Goal: Task Accomplishment & Management: Complete application form

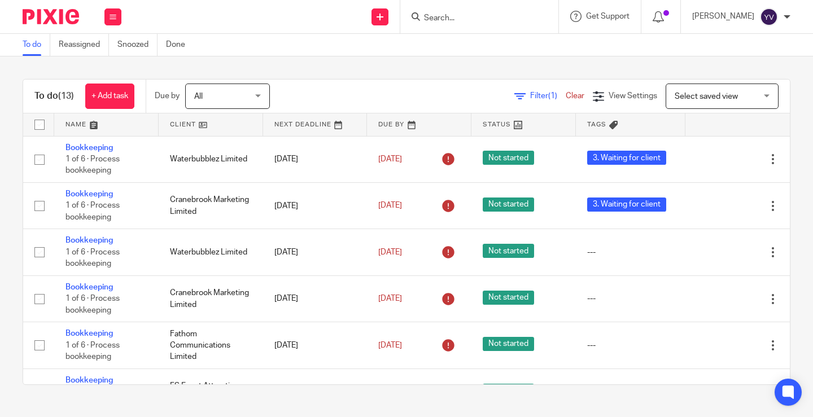
scroll to position [352, 0]
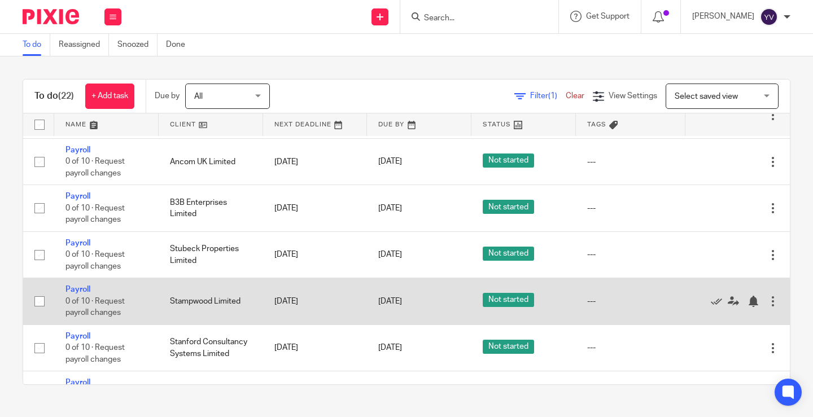
scroll to position [771, 0]
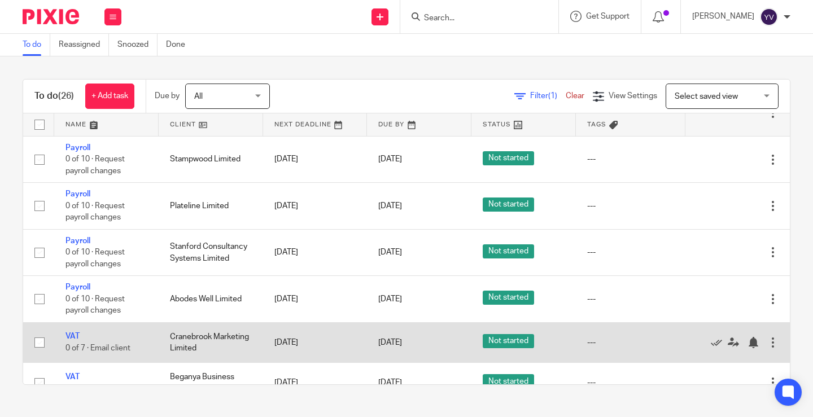
scroll to position [945, 0]
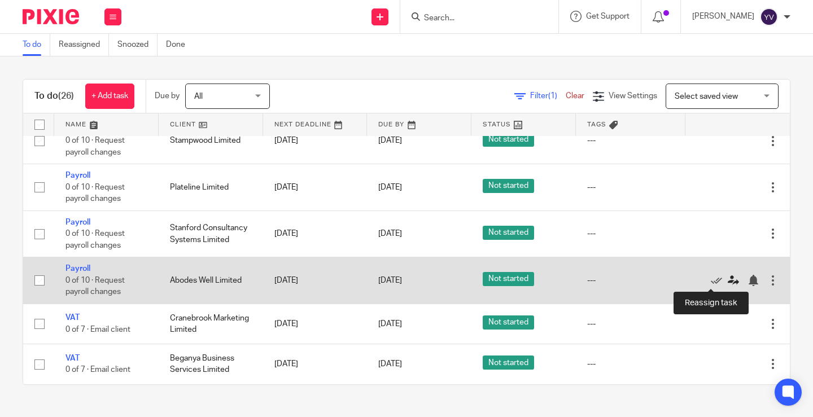
click at [728, 279] on icon at bounding box center [733, 280] width 11 height 11
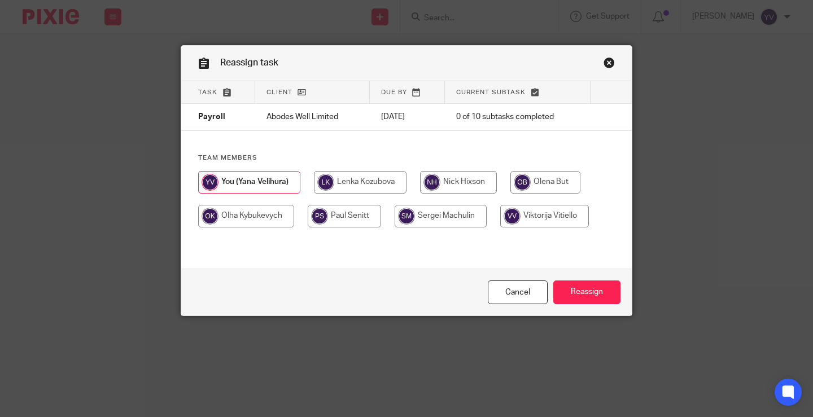
click at [269, 213] on input "radio" at bounding box center [246, 216] width 96 height 23
radio input "true"
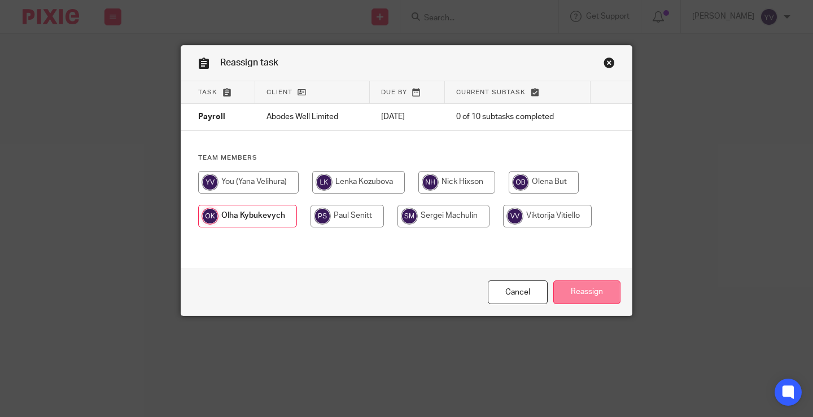
click at [598, 285] on input "Reassign" at bounding box center [586, 293] width 67 height 24
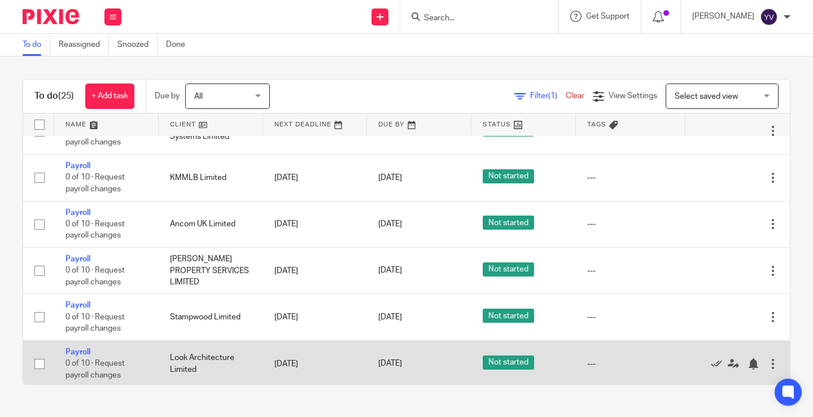
scroll to position [615, 0]
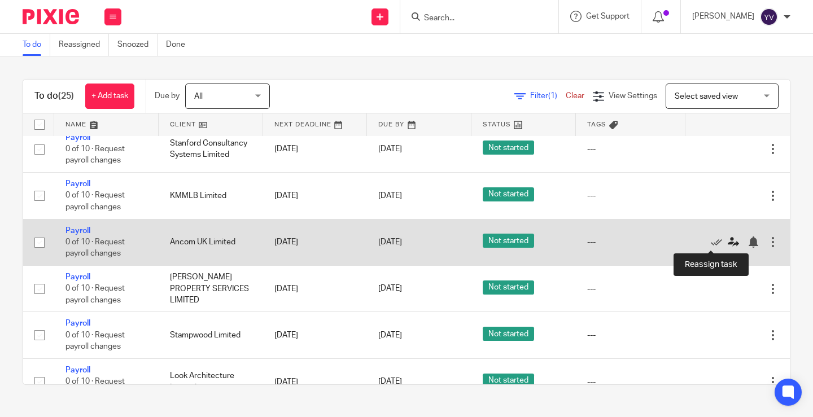
click at [728, 243] on icon at bounding box center [733, 242] width 11 height 11
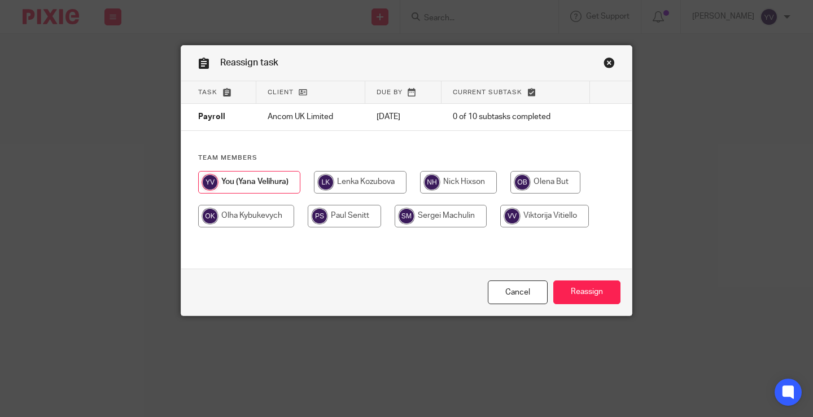
click at [272, 212] on input "radio" at bounding box center [246, 216] width 96 height 23
radio input "true"
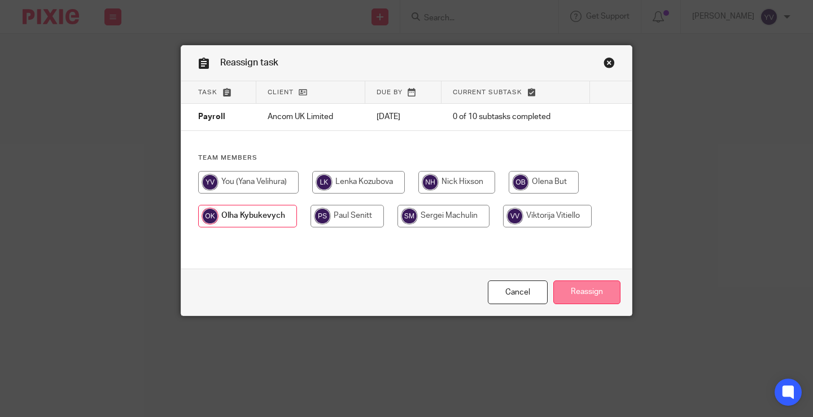
click at [594, 291] on input "Reassign" at bounding box center [586, 293] width 67 height 24
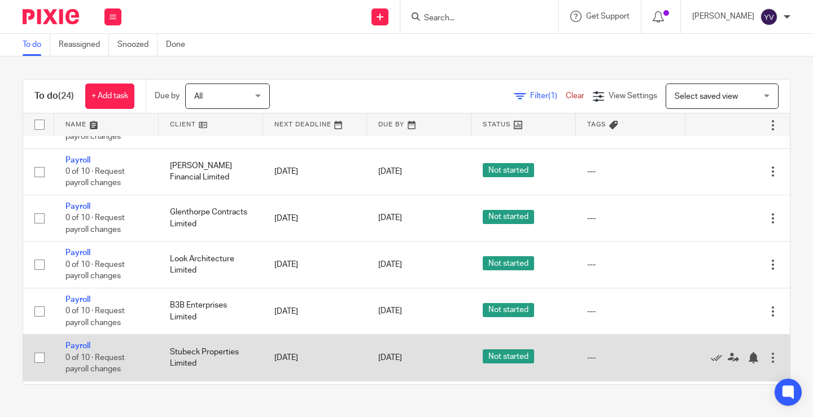
scroll to position [569, 0]
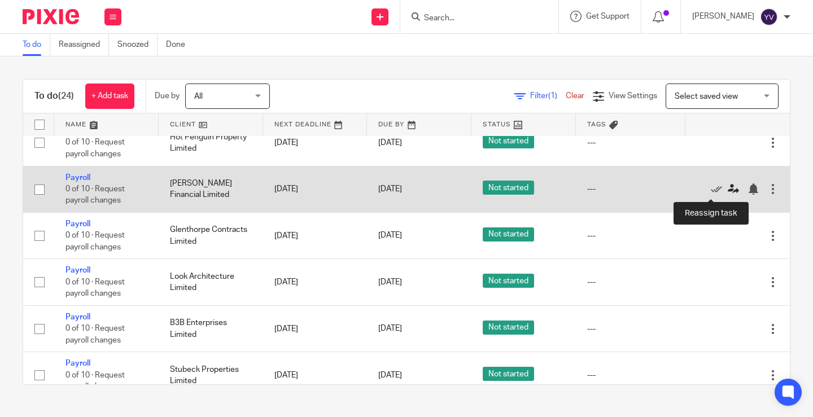
click at [728, 193] on icon at bounding box center [733, 188] width 11 height 11
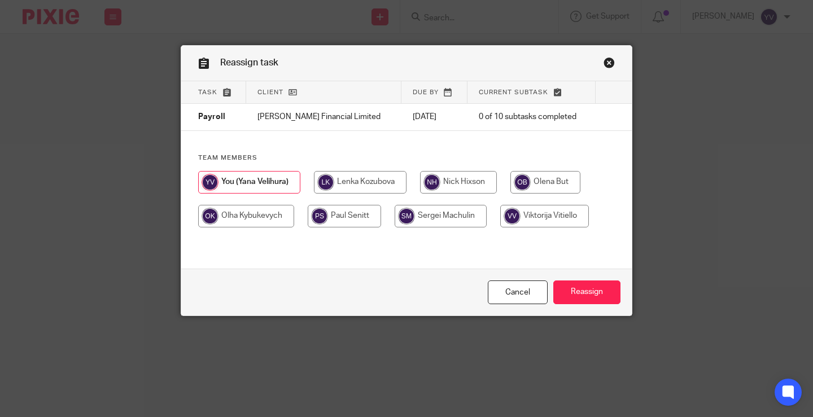
click at [231, 216] on input "radio" at bounding box center [246, 216] width 96 height 23
radio input "true"
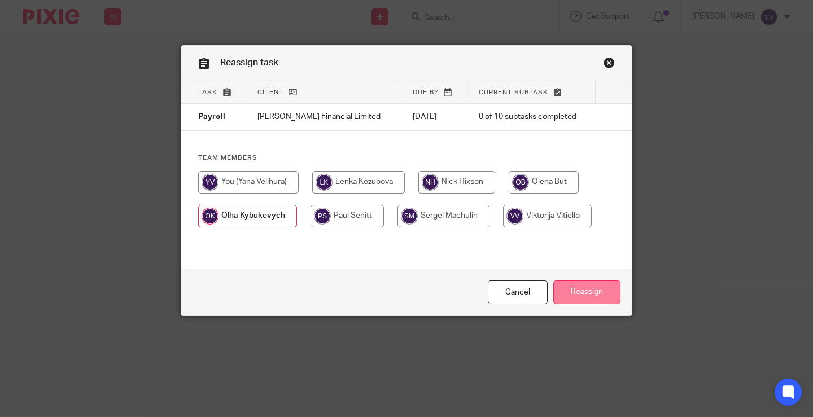
click at [588, 287] on input "Reassign" at bounding box center [586, 293] width 67 height 24
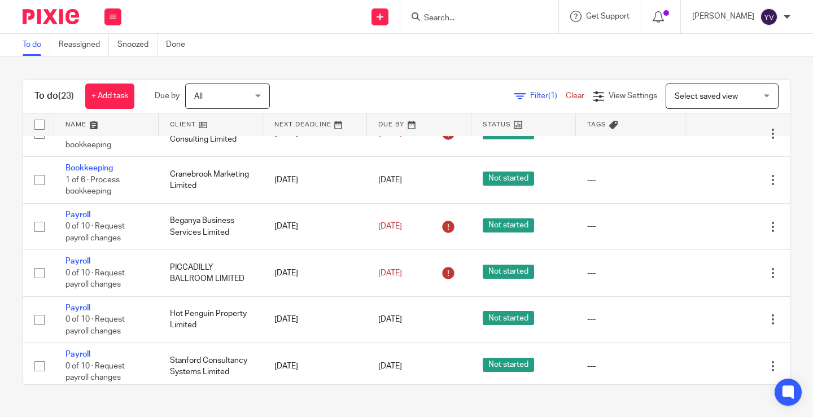
scroll to position [240, 0]
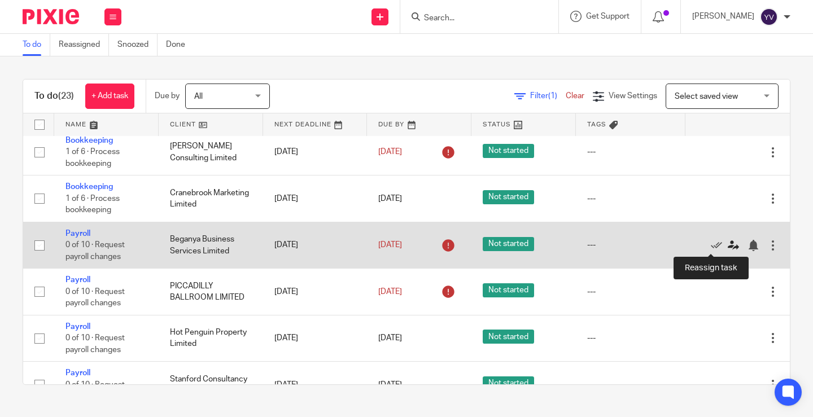
click at [728, 242] on icon at bounding box center [733, 245] width 11 height 11
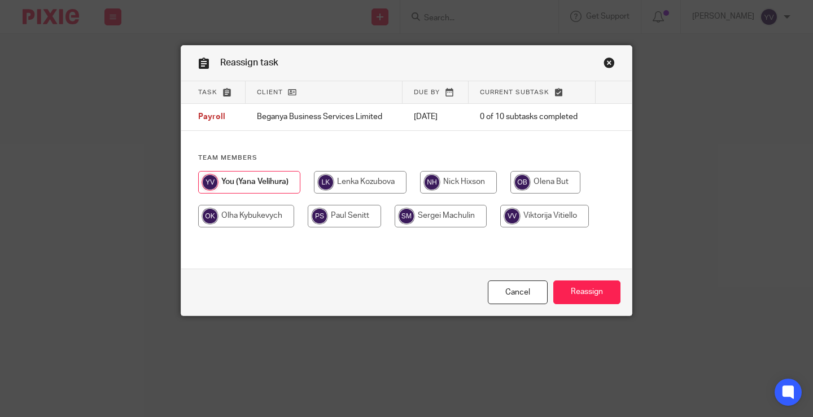
click at [264, 212] on input "radio" at bounding box center [246, 216] width 96 height 23
radio input "true"
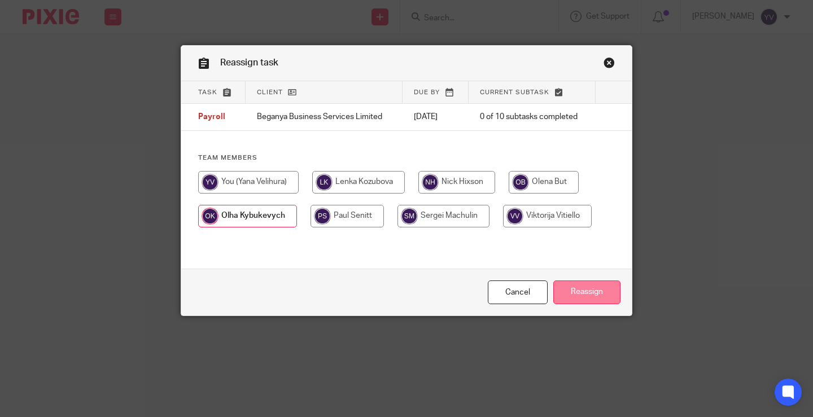
click at [584, 289] on input "Reassign" at bounding box center [586, 293] width 67 height 24
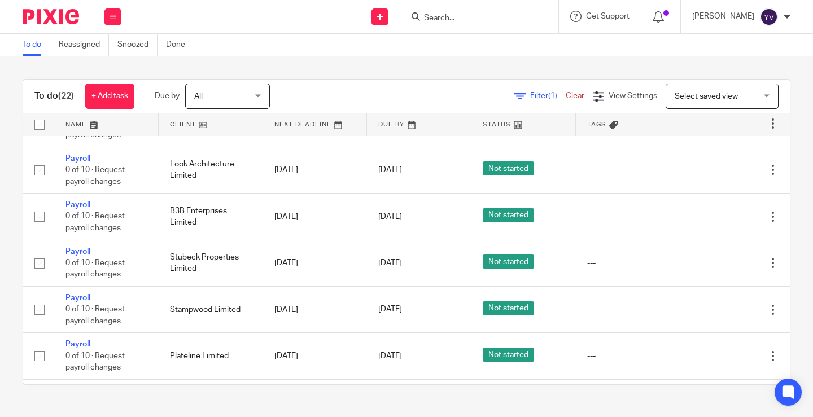
scroll to position [476, 0]
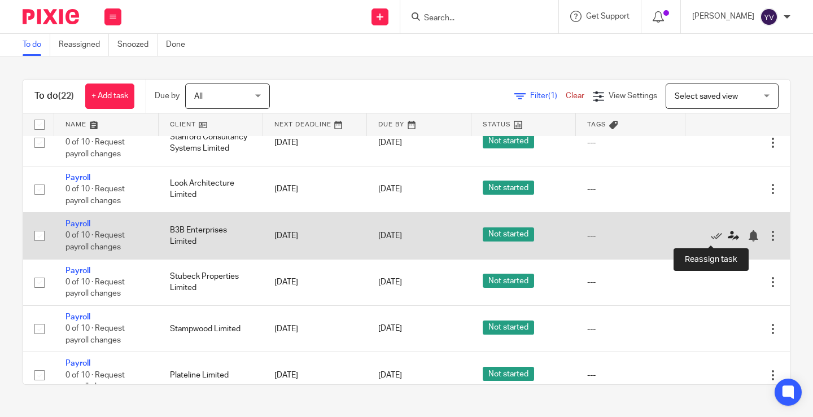
click at [728, 238] on icon at bounding box center [733, 235] width 11 height 11
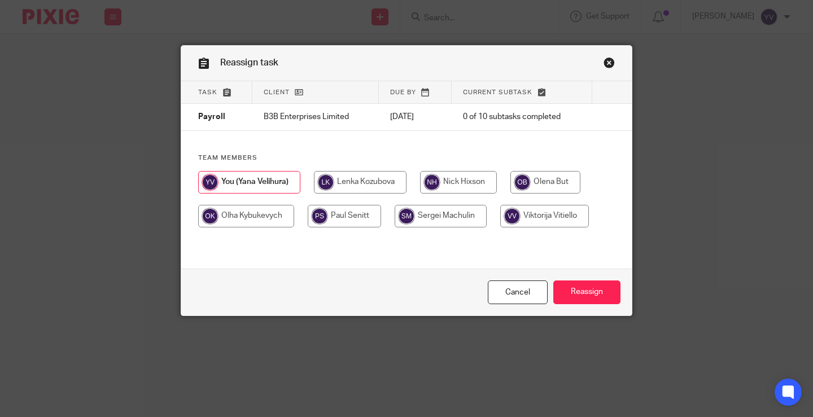
click at [252, 212] on input "radio" at bounding box center [246, 216] width 96 height 23
radio input "true"
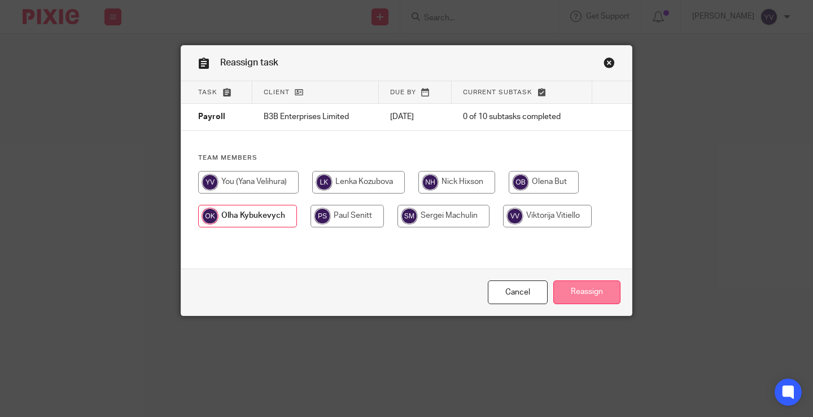
click at [598, 292] on input "Reassign" at bounding box center [586, 293] width 67 height 24
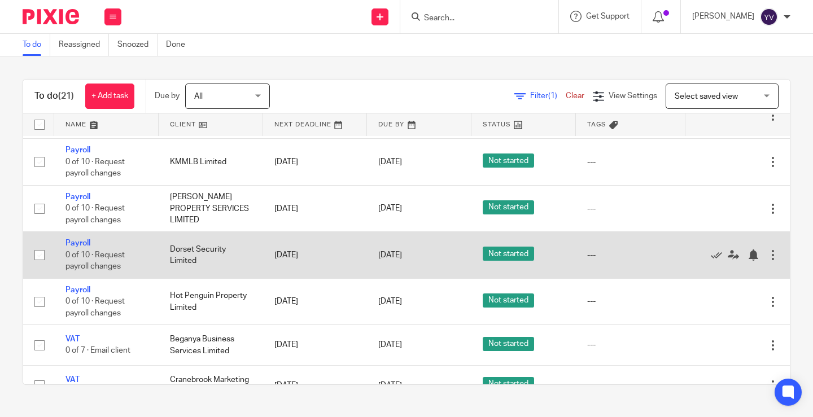
scroll to position [655, 0]
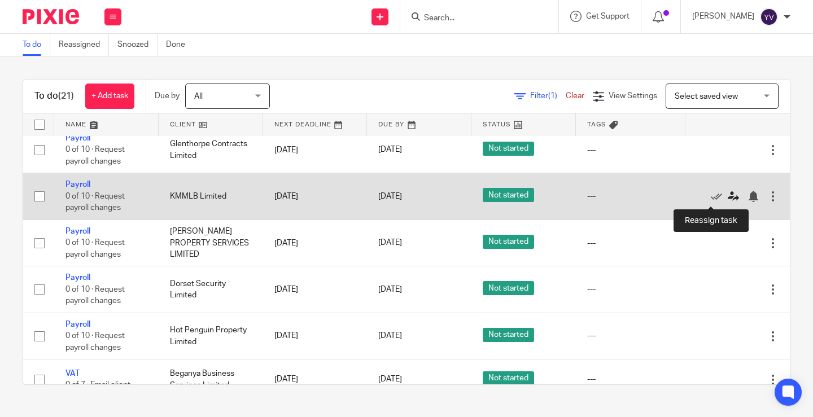
click at [728, 196] on icon at bounding box center [733, 196] width 11 height 11
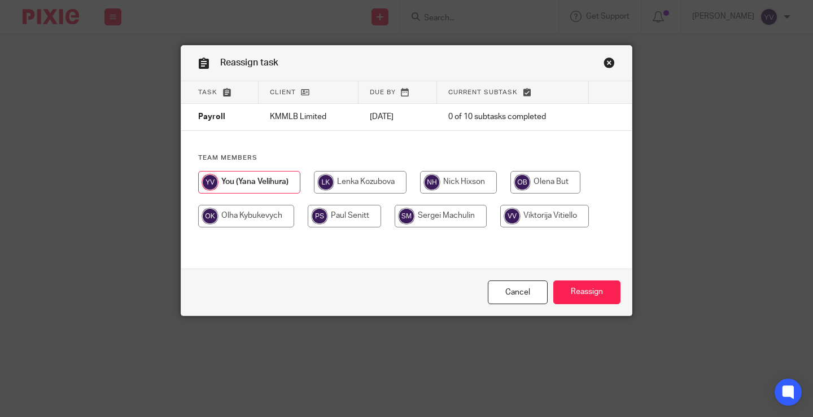
click at [244, 213] on input "radio" at bounding box center [246, 216] width 96 height 23
radio input "true"
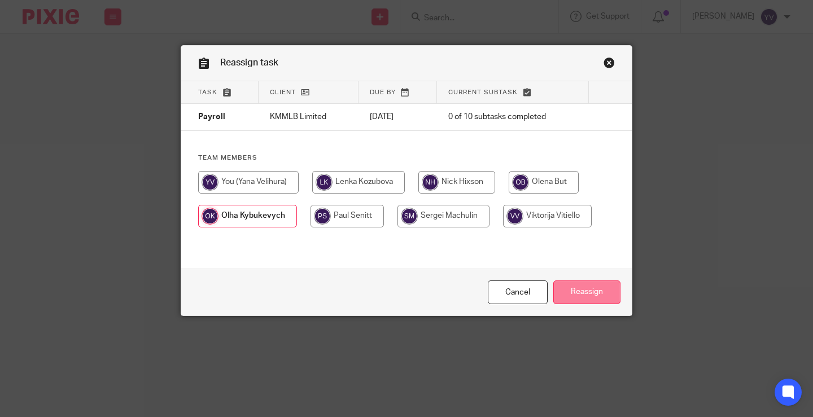
click at [600, 290] on input "Reassign" at bounding box center [586, 293] width 67 height 24
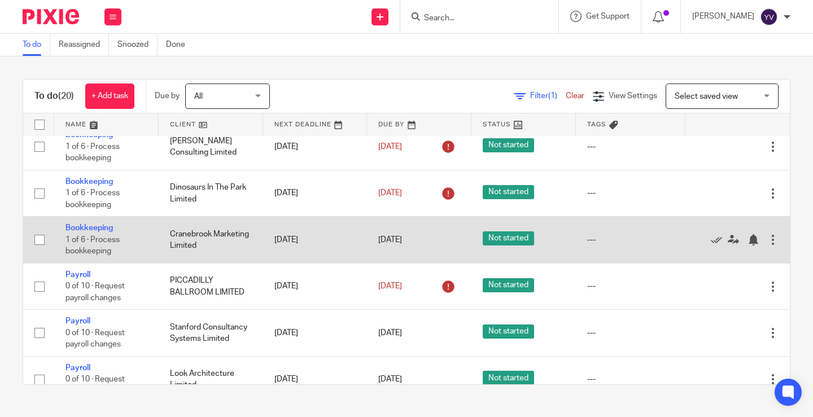
scroll to position [270, 0]
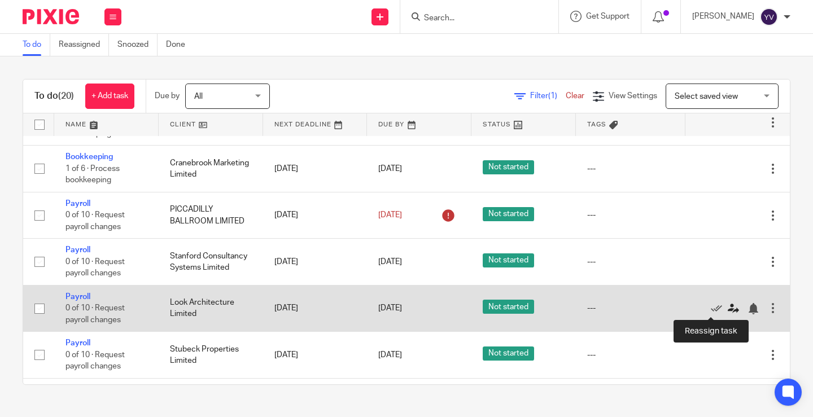
click at [728, 310] on icon at bounding box center [733, 308] width 11 height 11
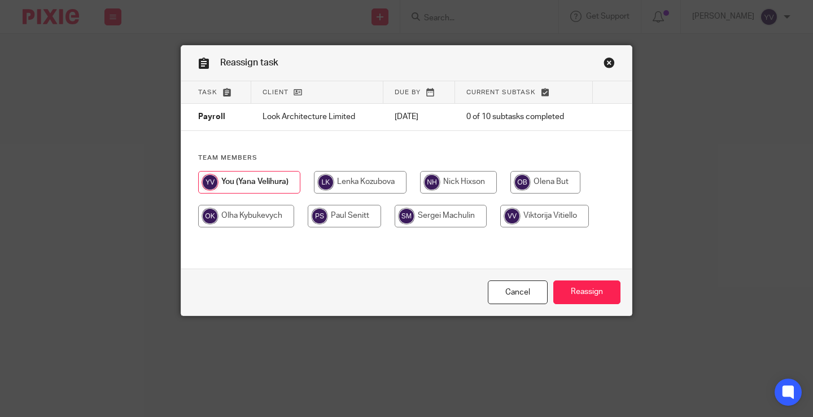
click at [263, 215] on input "radio" at bounding box center [246, 216] width 96 height 23
radio input "true"
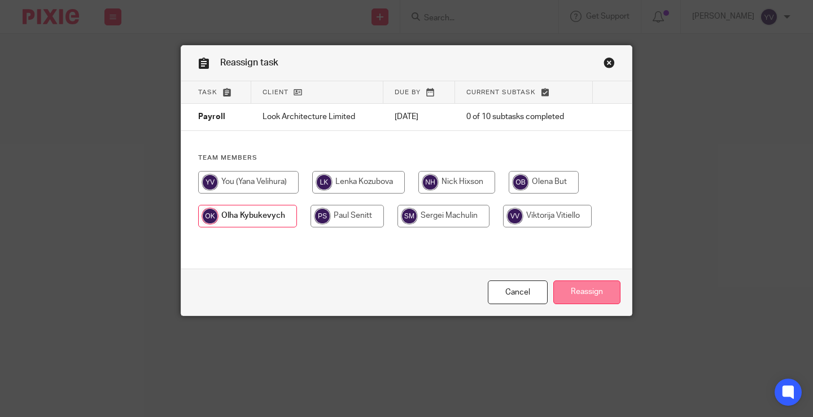
click at [598, 291] on input "Reassign" at bounding box center [586, 293] width 67 height 24
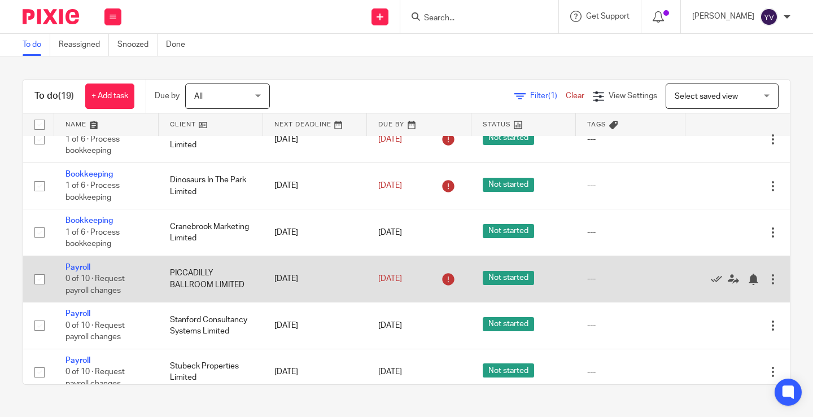
scroll to position [226, 0]
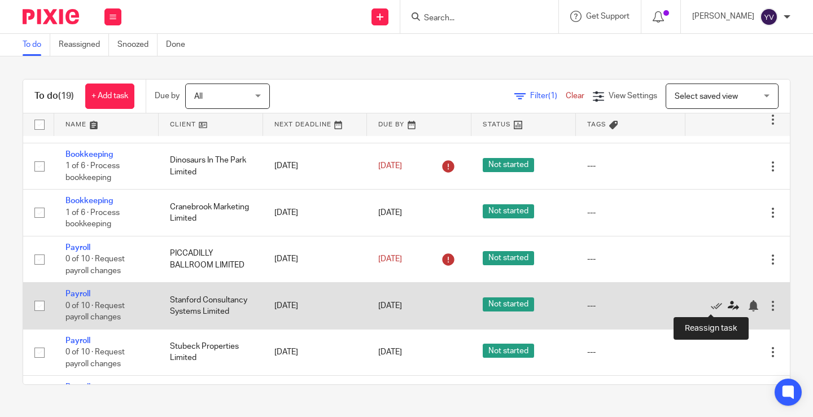
click at [728, 305] on icon at bounding box center [733, 305] width 11 height 11
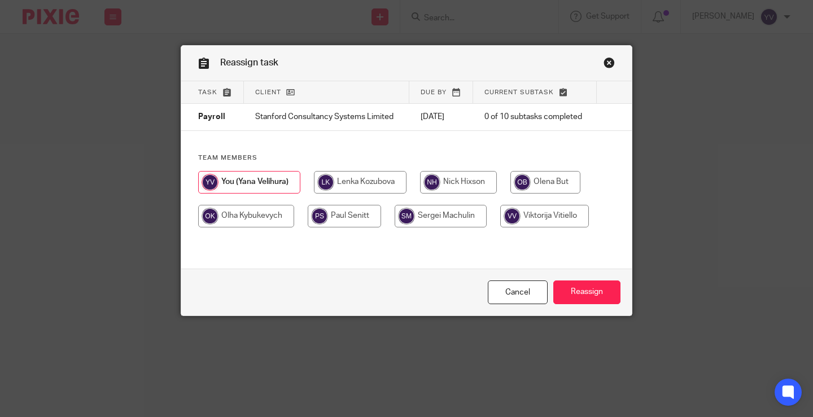
click at [268, 219] on input "radio" at bounding box center [246, 216] width 96 height 23
radio input "true"
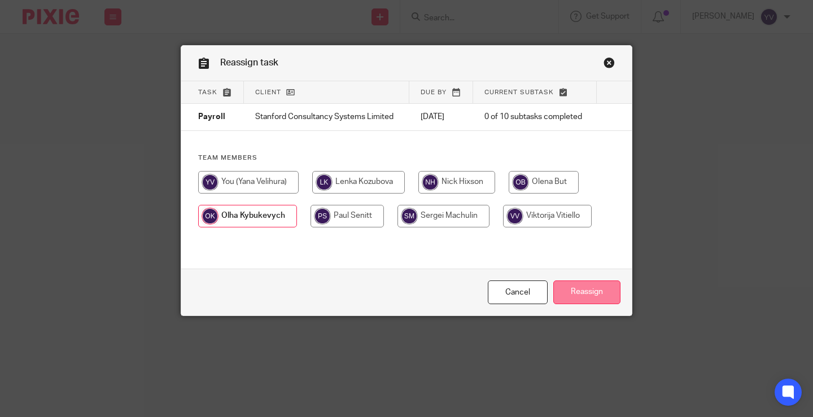
click at [601, 293] on input "Reassign" at bounding box center [586, 293] width 67 height 24
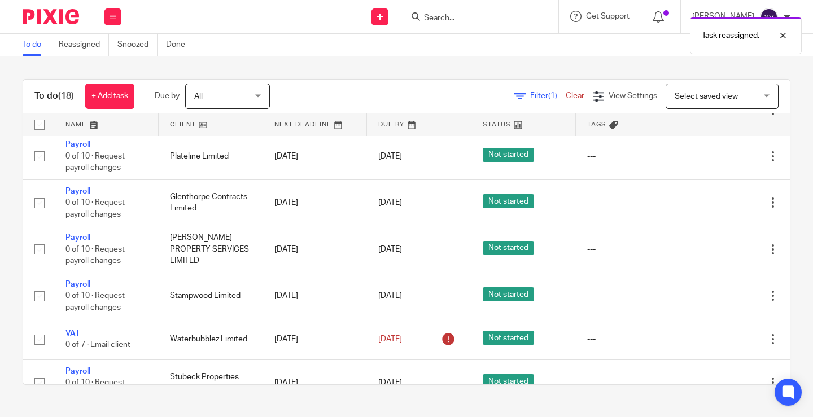
scroll to position [395, 0]
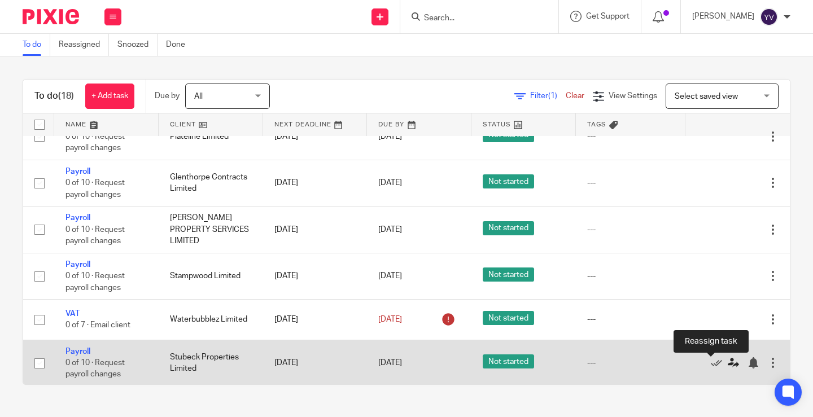
click at [728, 366] on icon at bounding box center [733, 362] width 11 height 11
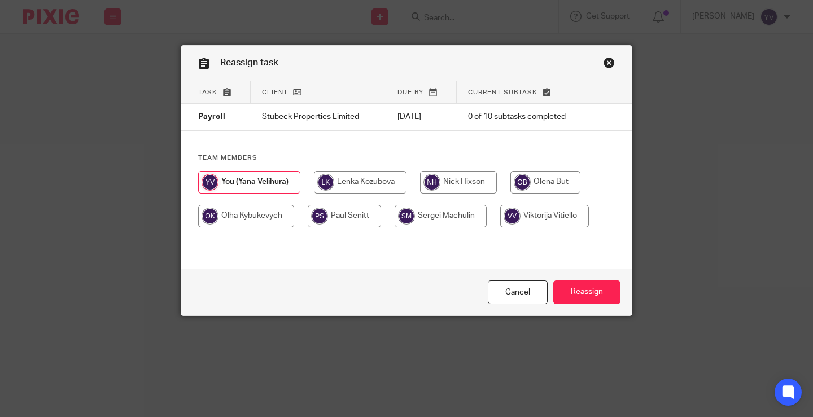
click at [248, 208] on input "radio" at bounding box center [246, 216] width 96 height 23
radio input "true"
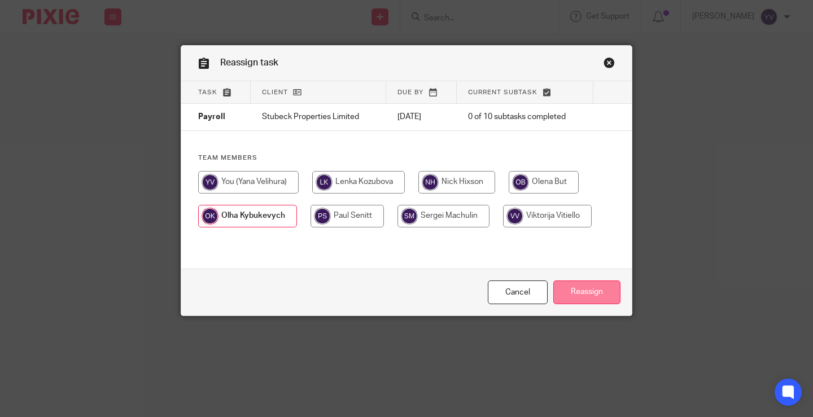
click at [596, 288] on input "Reassign" at bounding box center [586, 293] width 67 height 24
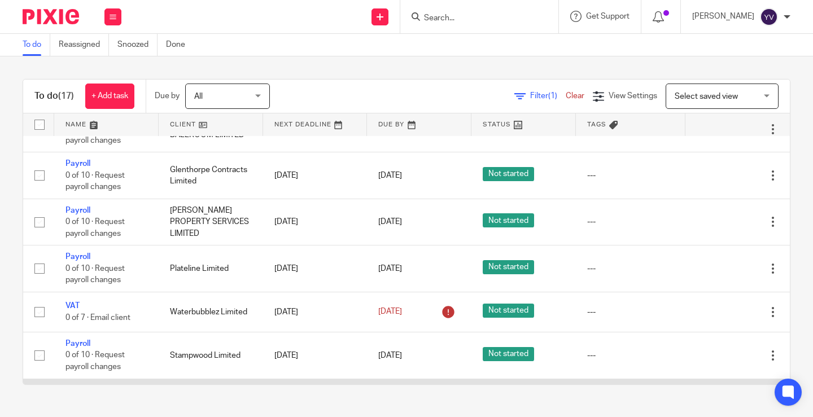
scroll to position [300, 0]
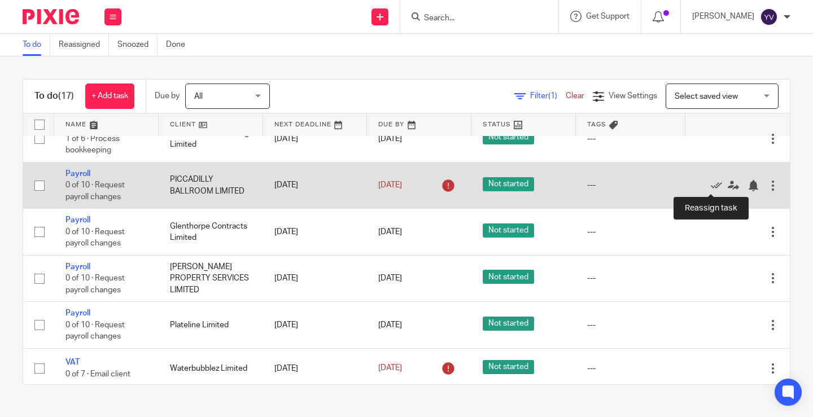
drag, startPoint x: 710, startPoint y: 183, endPoint x: 696, endPoint y: 196, distance: 19.2
click at [728, 183] on icon at bounding box center [733, 185] width 11 height 11
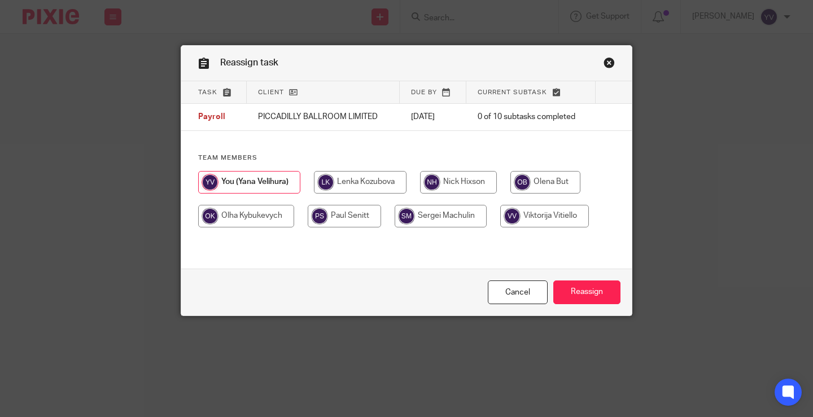
click at [273, 216] on input "radio" at bounding box center [246, 216] width 96 height 23
radio input "true"
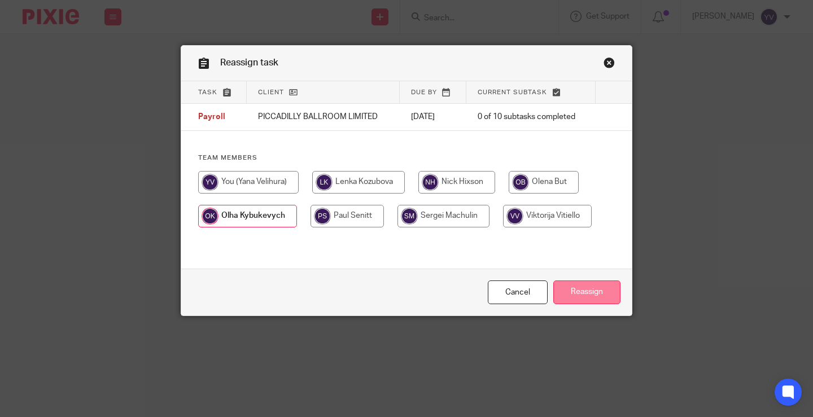
click at [597, 291] on input "Reassign" at bounding box center [586, 293] width 67 height 24
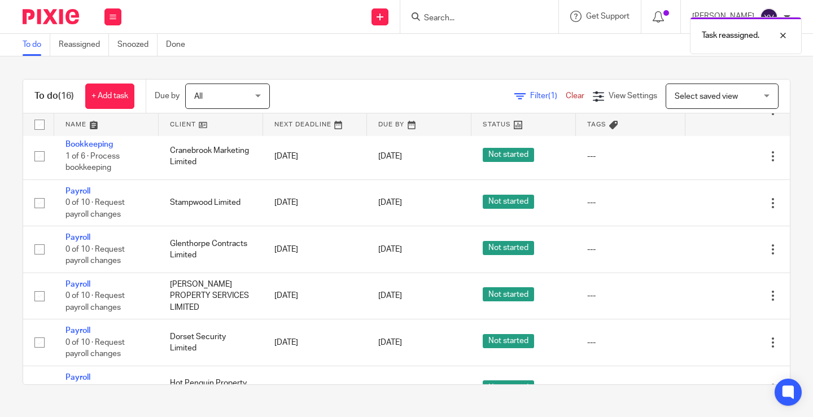
scroll to position [479, 0]
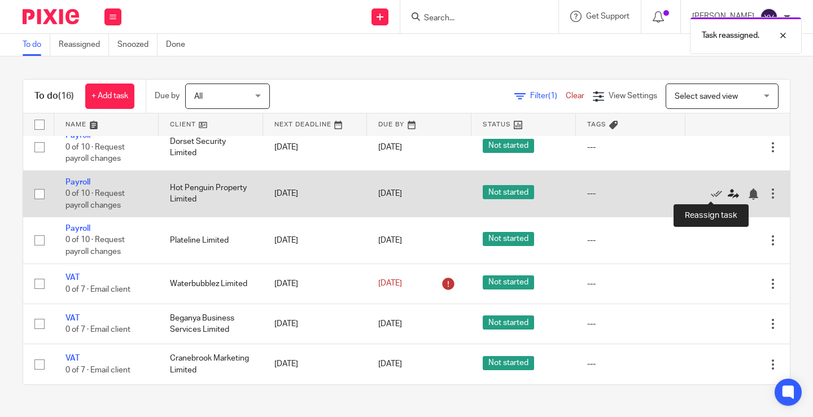
click at [728, 192] on icon at bounding box center [733, 194] width 11 height 11
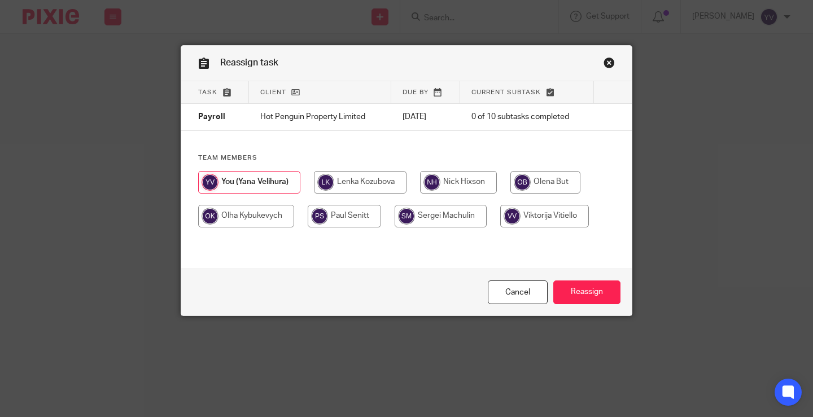
click at [242, 212] on input "radio" at bounding box center [246, 216] width 96 height 23
radio input "true"
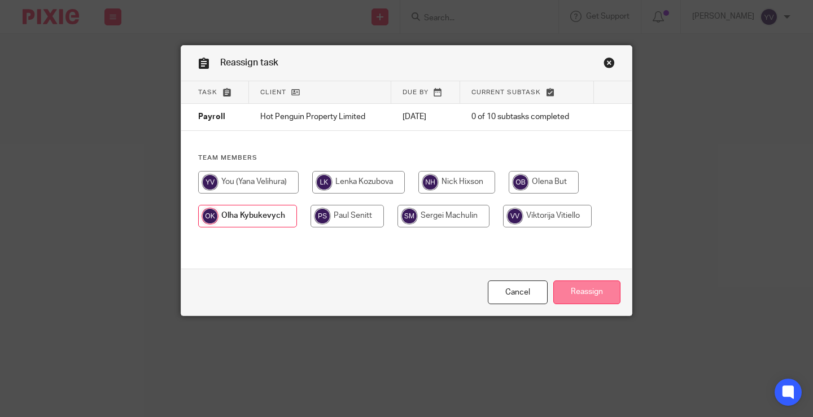
click at [597, 290] on input "Reassign" at bounding box center [586, 293] width 67 height 24
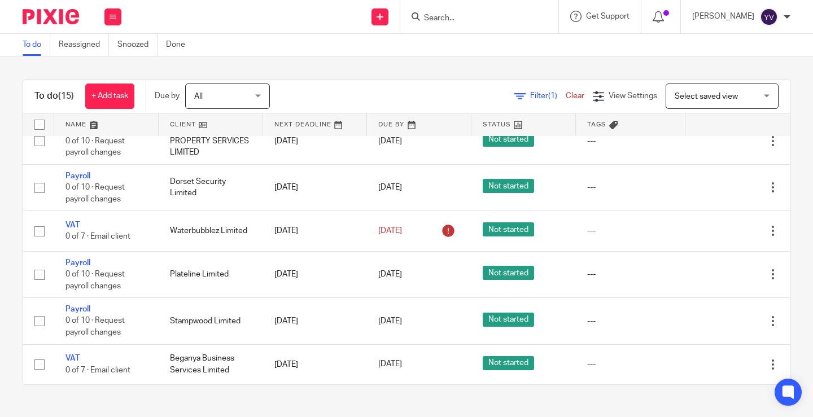
scroll to position [432, 0]
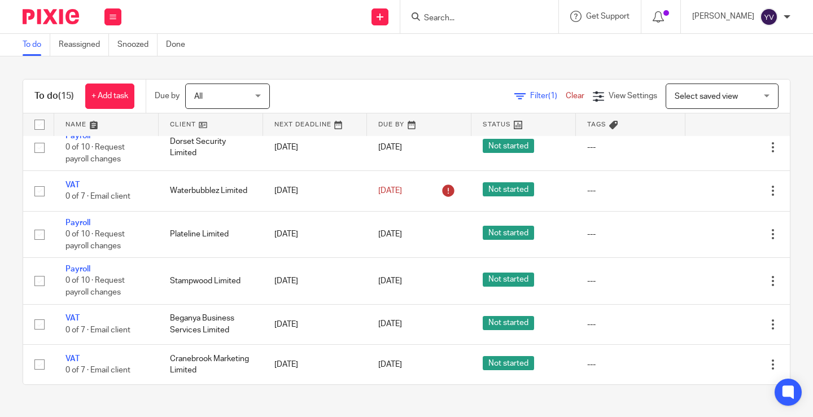
click at [485, 16] on input "Search" at bounding box center [474, 19] width 102 height 10
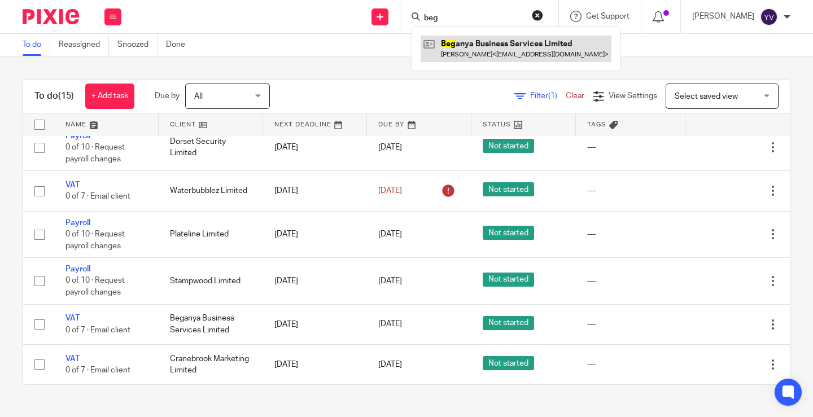
type input "beg"
click at [509, 40] on link at bounding box center [516, 49] width 191 height 26
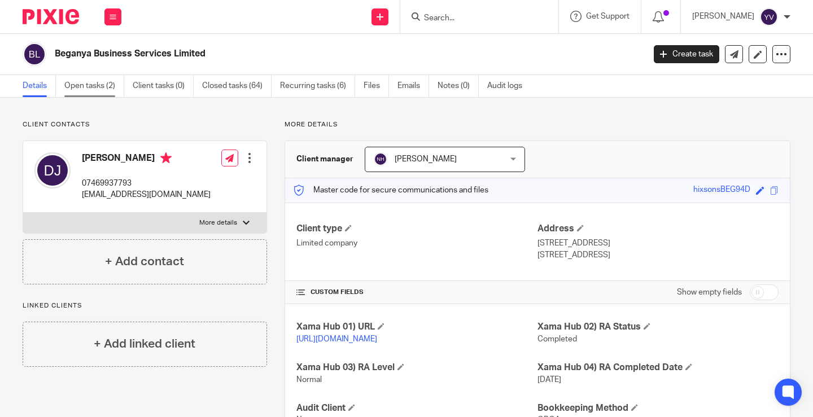
click at [93, 86] on link "Open tasks (2)" at bounding box center [94, 86] width 60 height 22
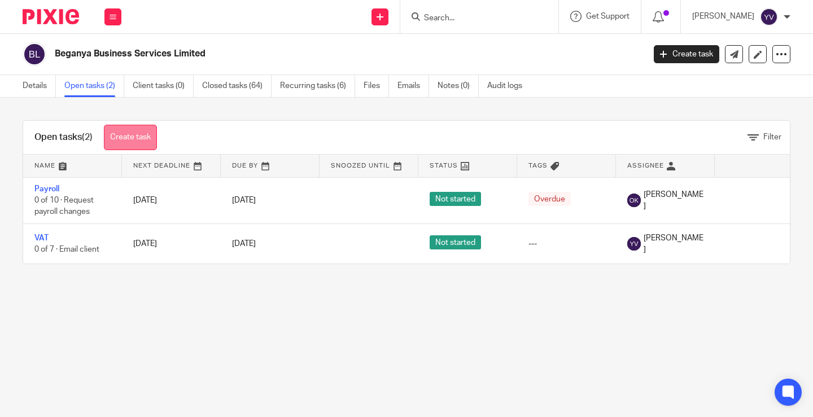
click at [136, 133] on link "Create task" at bounding box center [130, 137] width 53 height 25
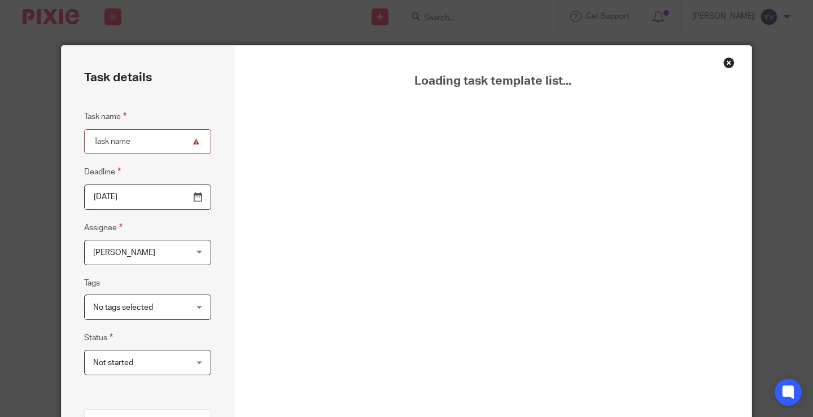
click at [725, 63] on div "Close this dialog window" at bounding box center [728, 62] width 11 height 11
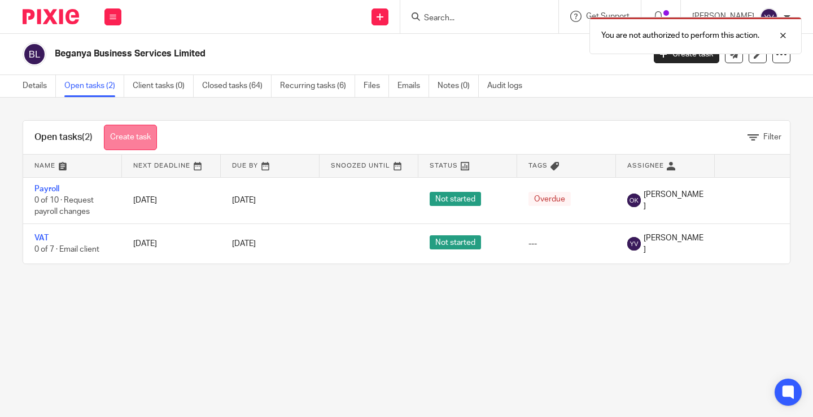
click at [133, 134] on link "Create task" at bounding box center [130, 137] width 53 height 25
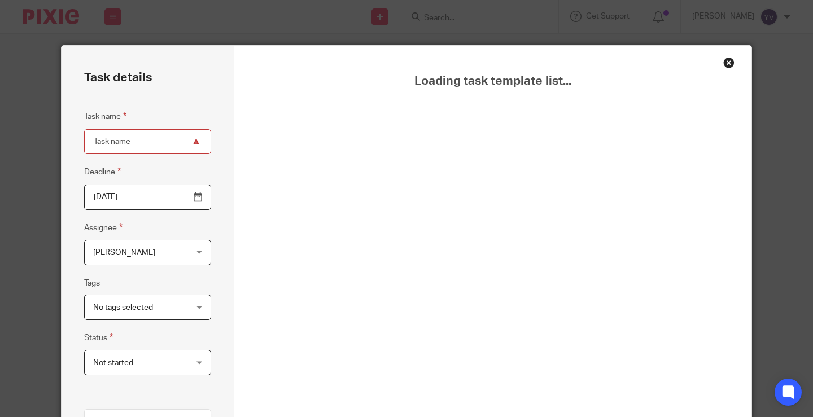
click at [725, 62] on div "Close this dialog window" at bounding box center [728, 62] width 11 height 11
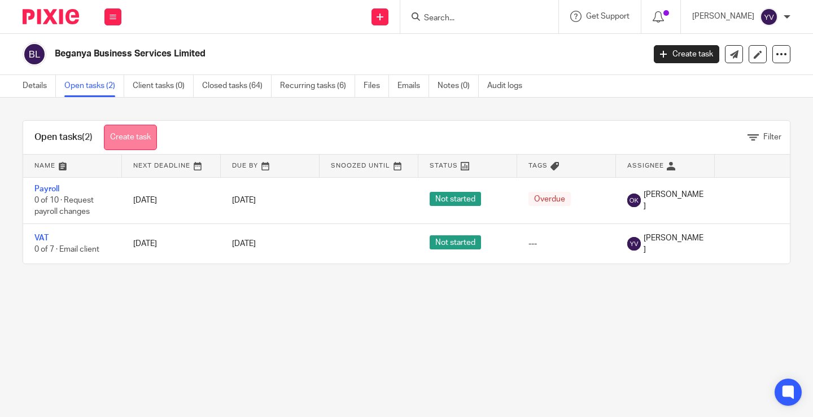
click at [138, 132] on link "Create task" at bounding box center [130, 137] width 53 height 25
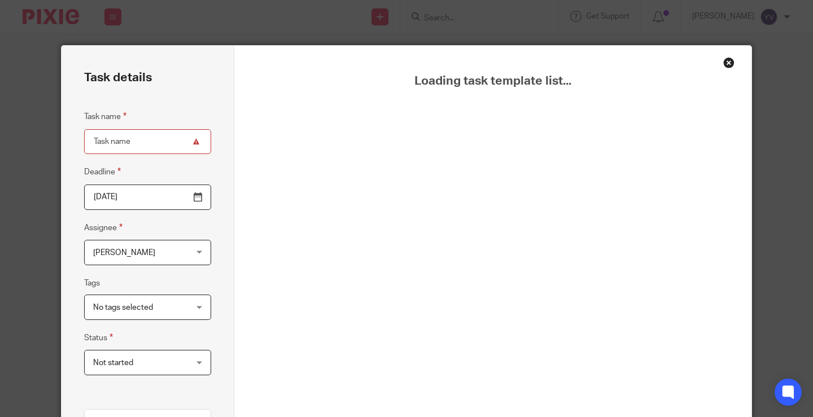
click at [724, 62] on div "Close this dialog window" at bounding box center [728, 62] width 11 height 11
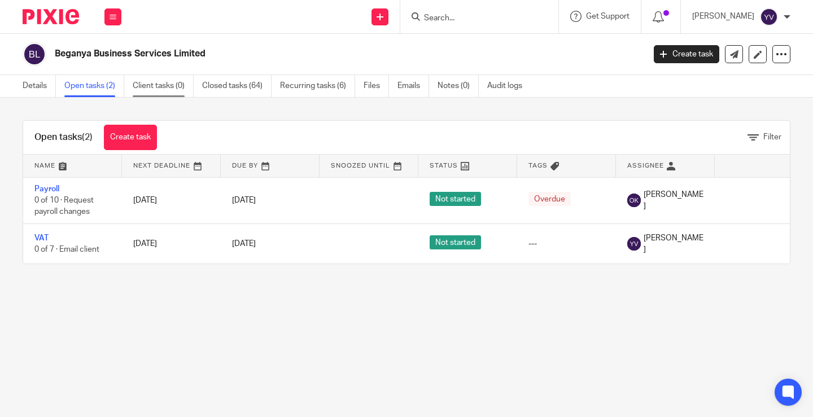
click at [152, 83] on link "Client tasks (0)" at bounding box center [163, 86] width 61 height 22
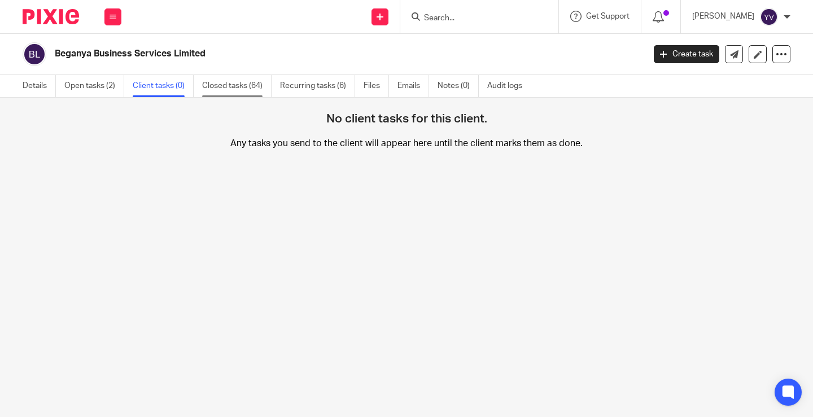
click at [217, 83] on link "Closed tasks (64)" at bounding box center [236, 86] width 69 height 22
click at [91, 81] on link "Open tasks (2)" at bounding box center [94, 86] width 60 height 22
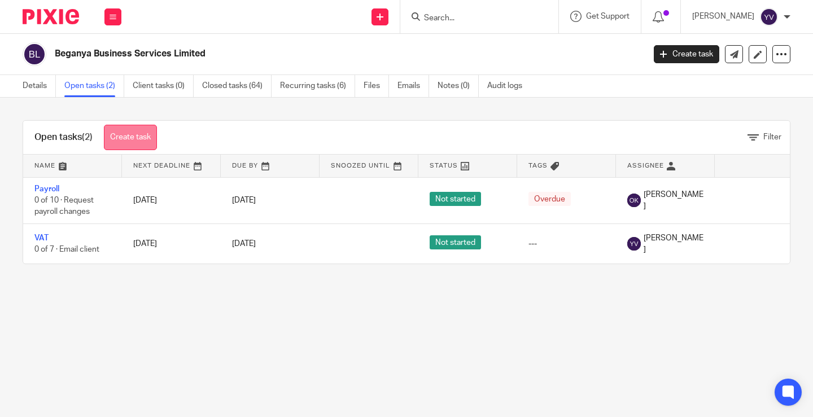
click at [139, 132] on link "Create task" at bounding box center [130, 137] width 53 height 25
